Goal: Information Seeking & Learning: Check status

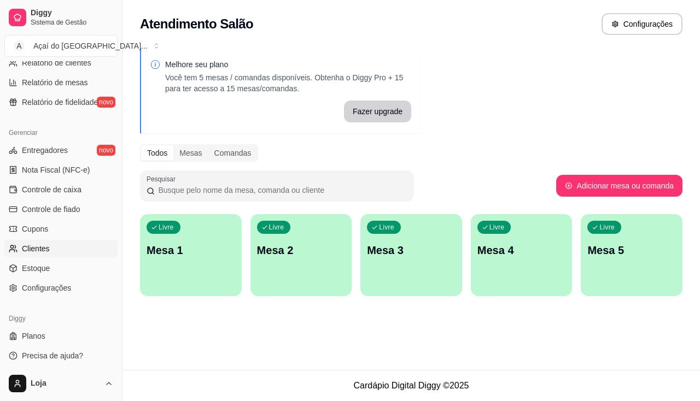
scroll to position [385, 0]
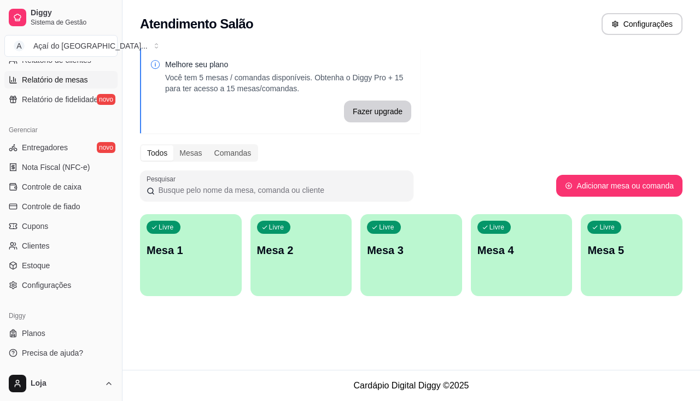
click at [76, 78] on span "Relatório de mesas" at bounding box center [55, 79] width 66 height 11
select select "TOTAL_OF_ORDERS"
select select "7"
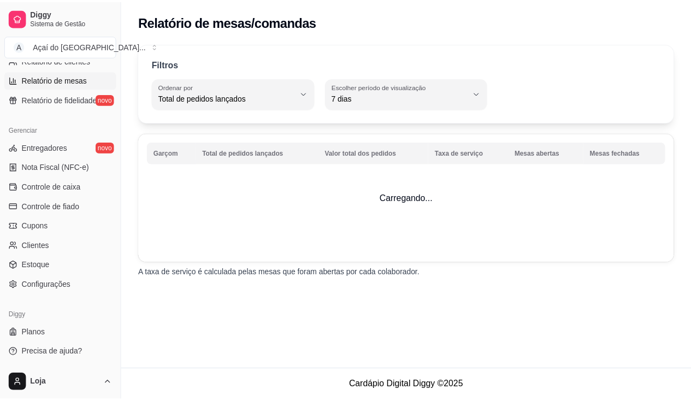
scroll to position [331, 0]
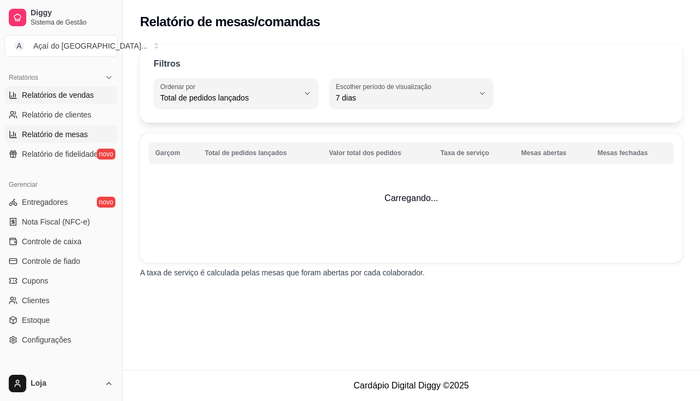
click at [81, 93] on span "Relatórios de vendas" at bounding box center [58, 95] width 72 height 11
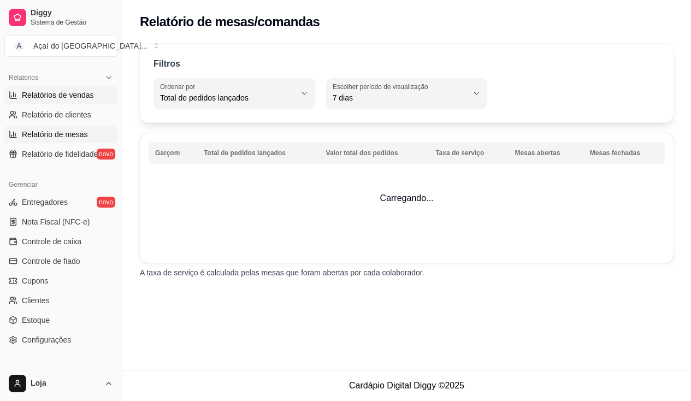
select select "ALL"
select select "0"
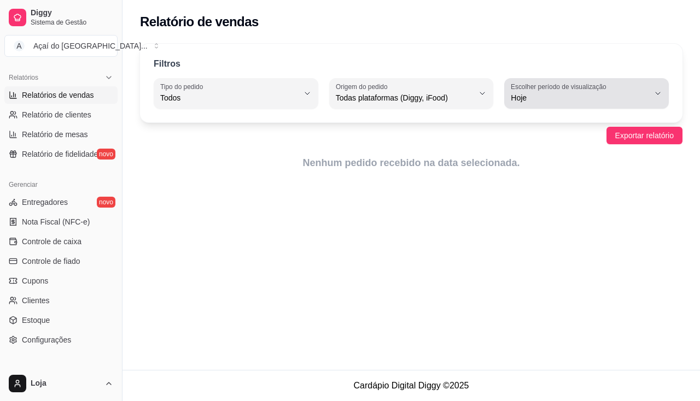
click at [566, 93] on span "Hoje" at bounding box center [579, 97] width 138 height 11
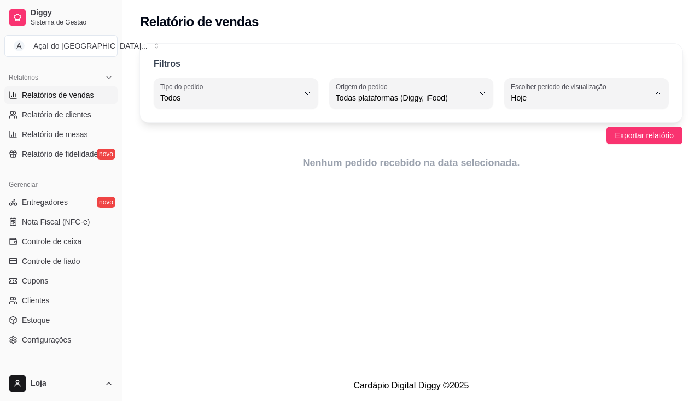
click at [553, 137] on li "Ontem" at bounding box center [586, 141] width 149 height 17
type input "1"
select select "1"
